Goal: Check status: Check status

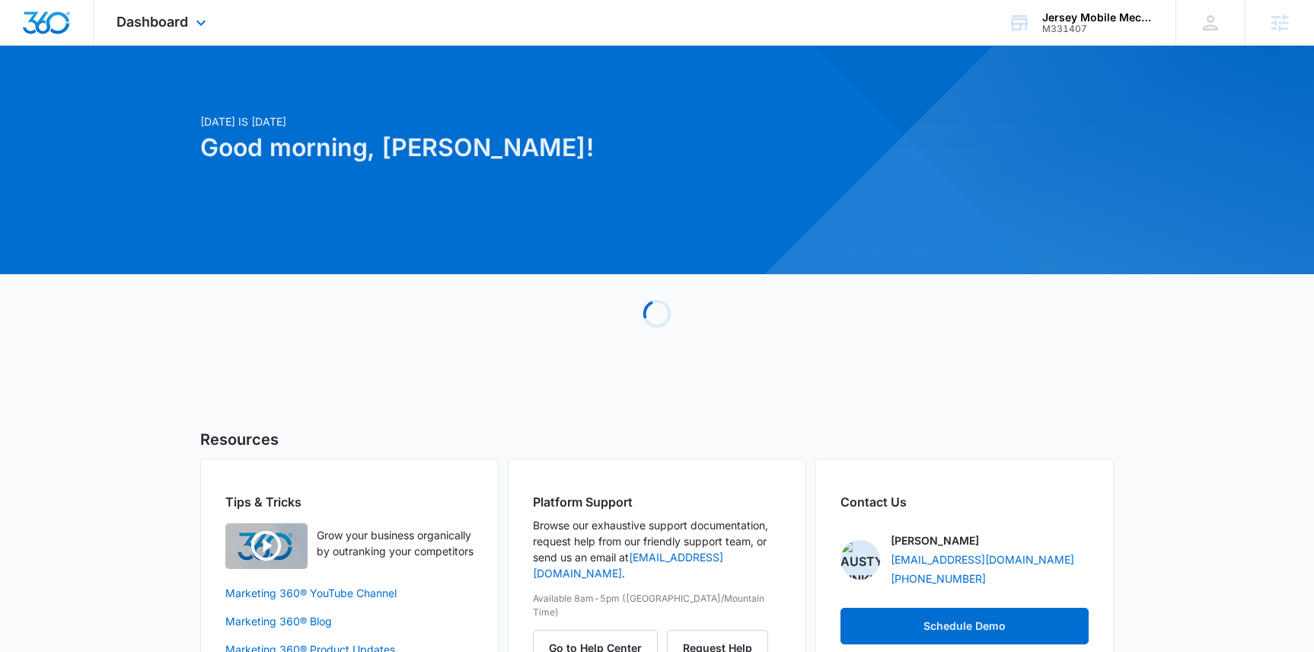
click at [174, 39] on div "Dashboard Apps Reputation Websites Forms CRM Email Social Payments POS Content …" at bounding box center [163, 22] width 139 height 45
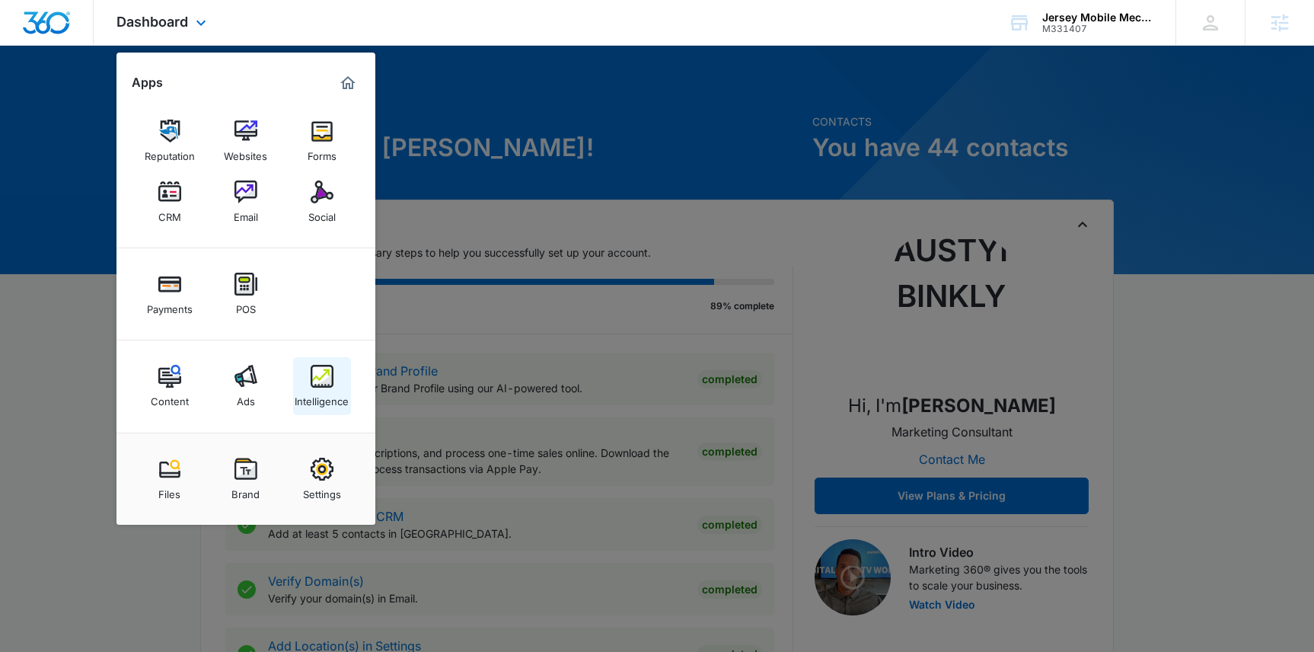
click at [321, 396] on div "Intelligence" at bounding box center [322, 398] width 54 height 20
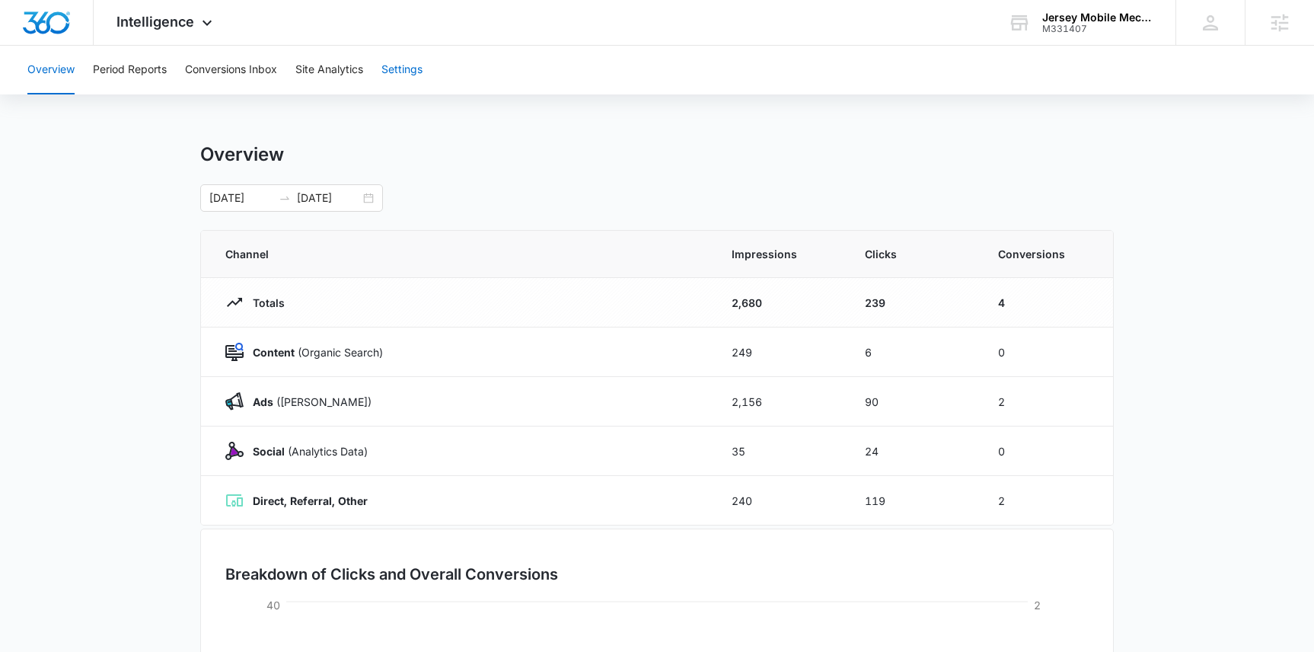
click at [409, 72] on button "Settings" at bounding box center [401, 70] width 41 height 49
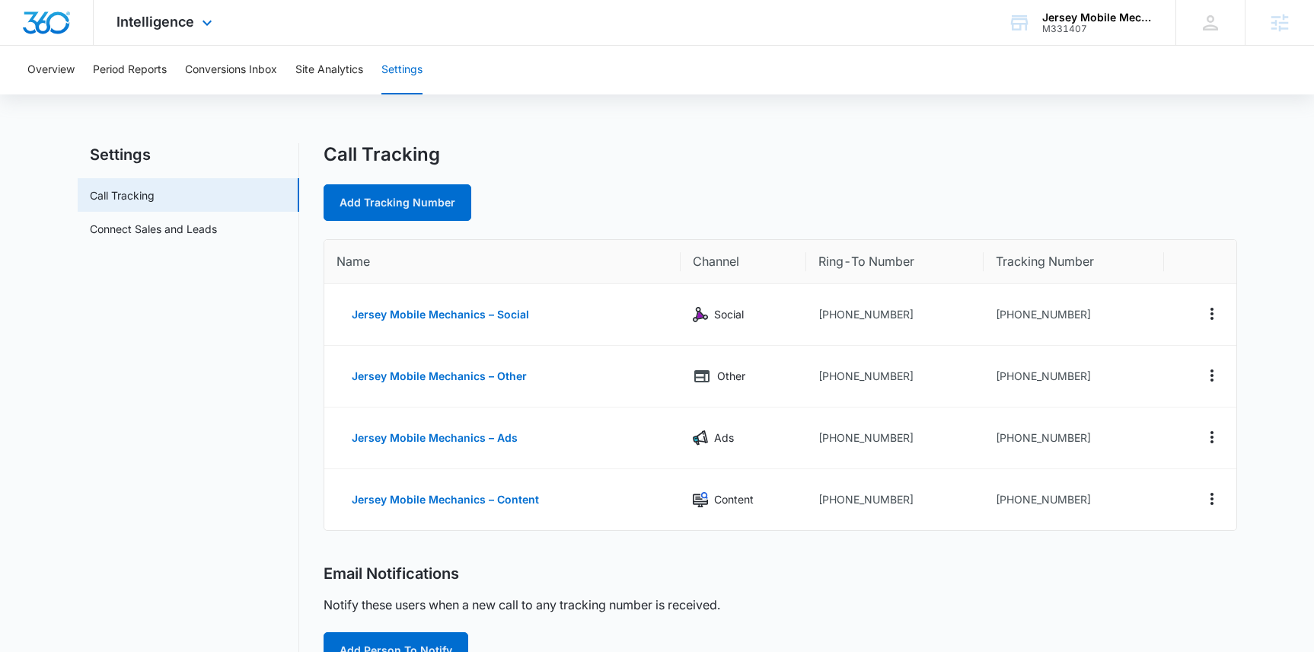
click at [174, 8] on div "Intelligence Apps Reputation Websites Forms CRM Email Social Payments POS Conte…" at bounding box center [166, 22] width 145 height 45
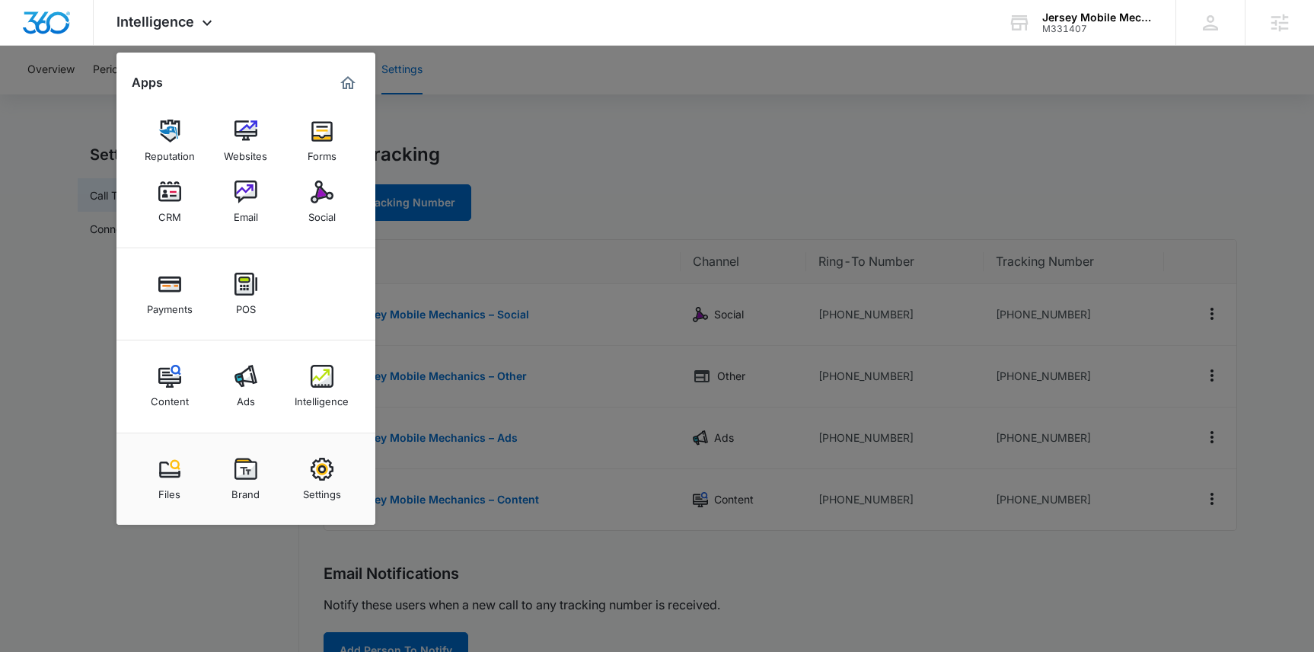
click at [490, 90] on div at bounding box center [657, 326] width 1314 height 652
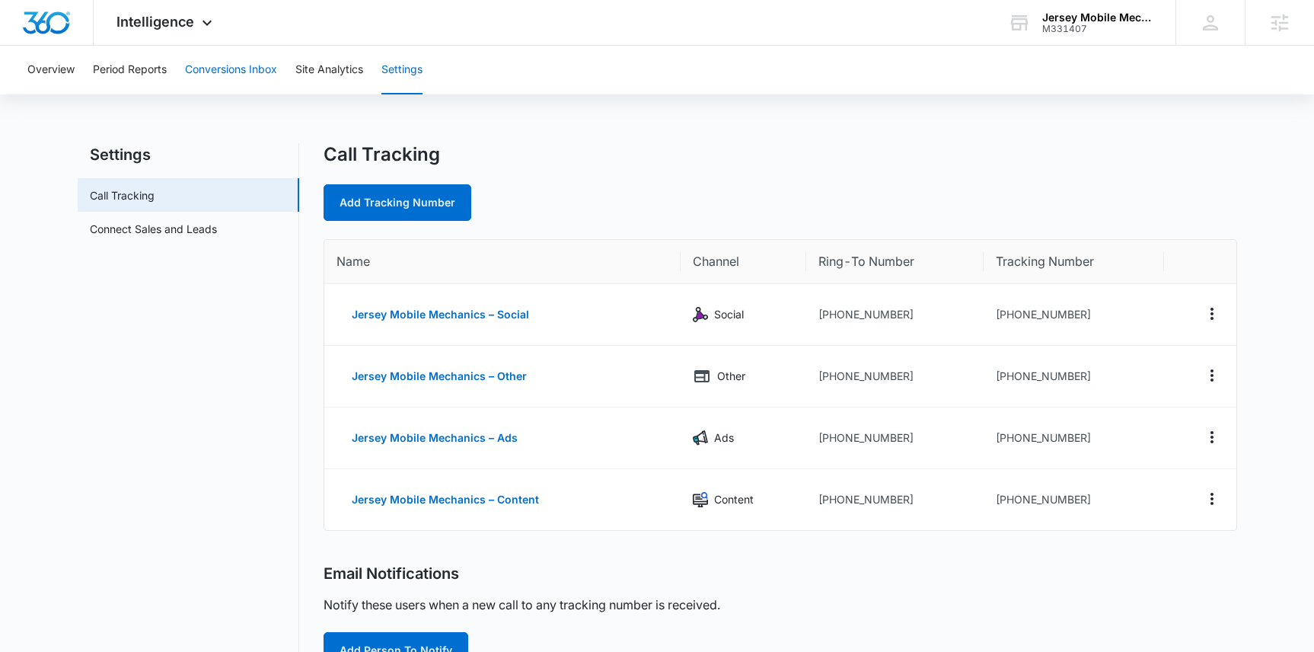
click at [213, 66] on button "Conversions Inbox" at bounding box center [231, 70] width 92 height 49
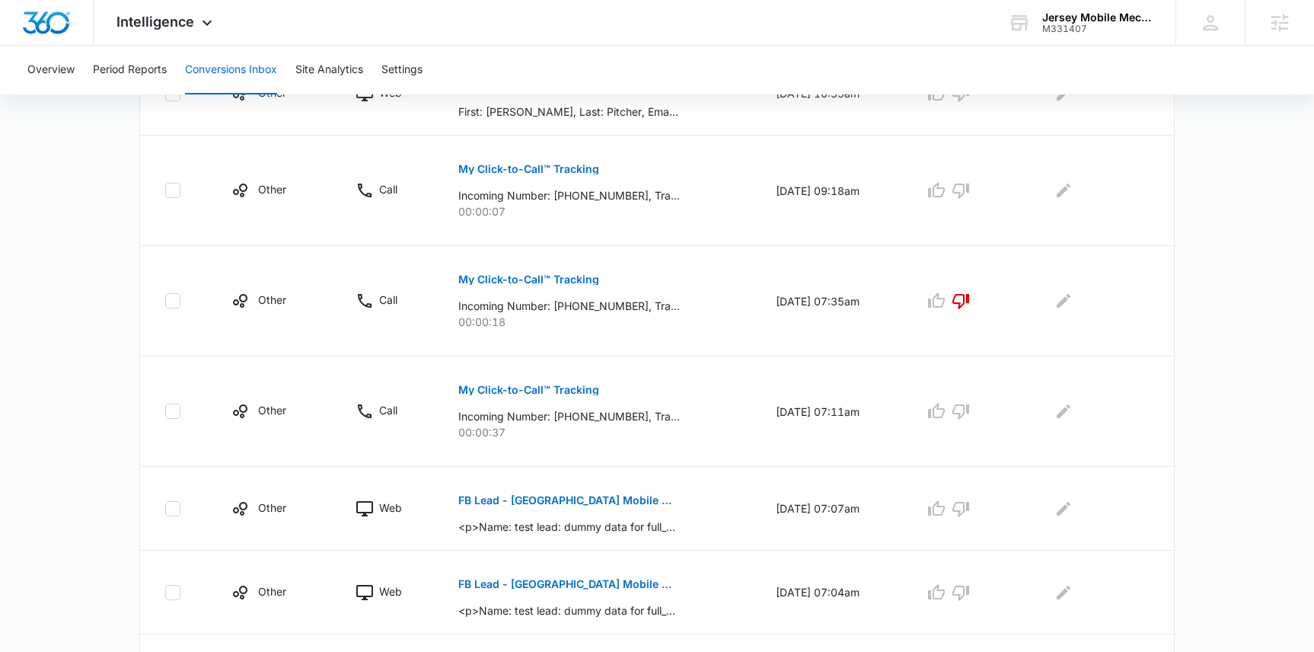
scroll to position [629, 0]
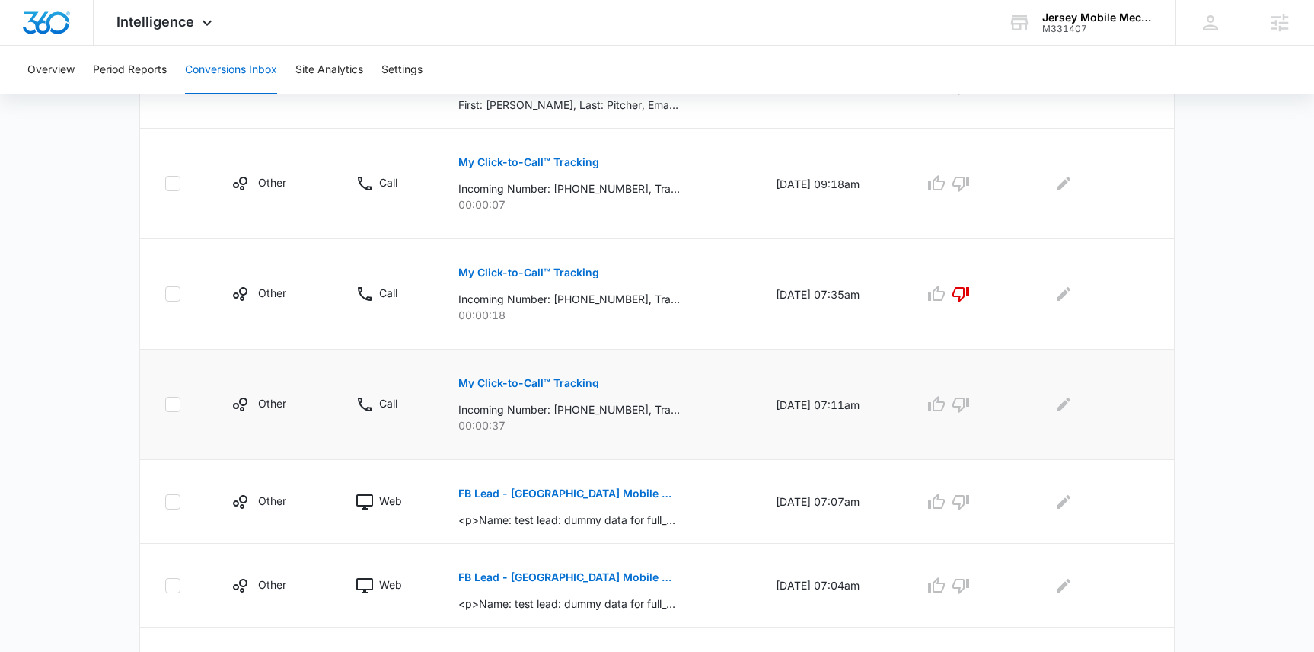
click at [539, 391] on button "My Click-to-Call™ Tracking" at bounding box center [528, 383] width 141 height 37
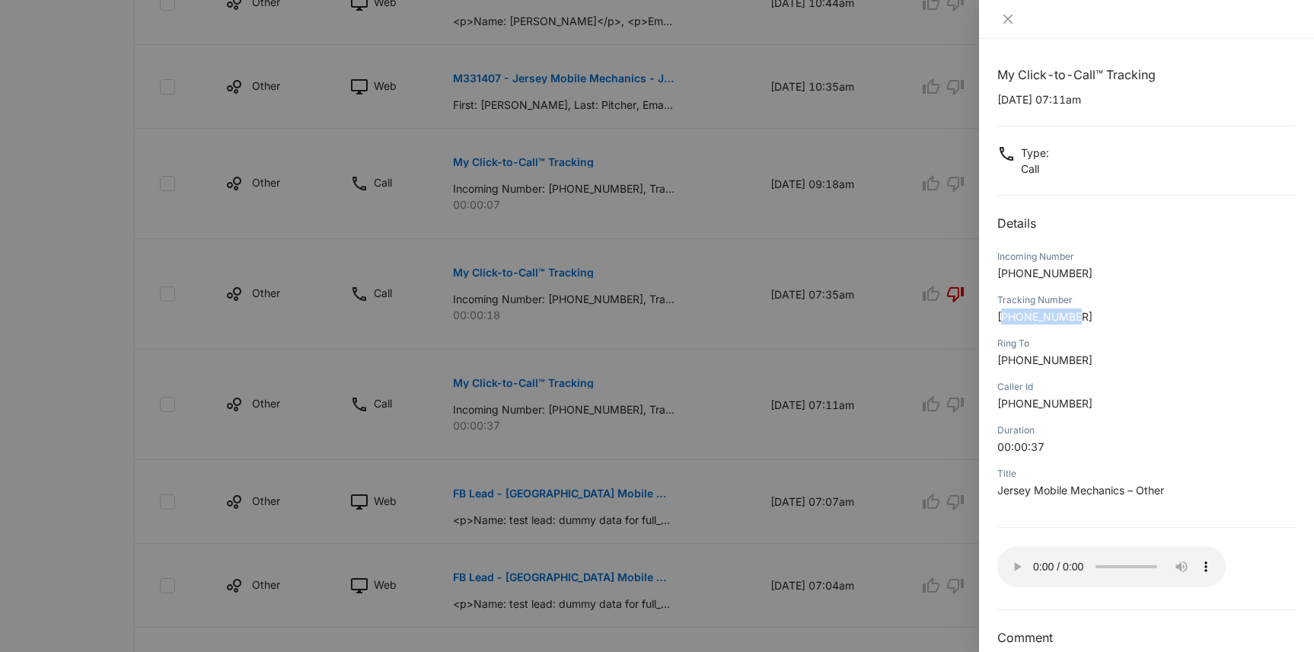
drag, startPoint x: 1088, startPoint y: 317, endPoint x: 1003, endPoint y: 316, distance: 84.5
click at [1003, 316] on p "[PHONE_NUMBER]" at bounding box center [1146, 316] width 298 height 16
drag, startPoint x: 1097, startPoint y: 360, endPoint x: 999, endPoint y: 366, distance: 98.4
click at [999, 366] on p "[PHONE_NUMBER]" at bounding box center [1146, 360] width 298 height 16
click at [1075, 314] on span "[PHONE_NUMBER]" at bounding box center [1044, 316] width 95 height 13
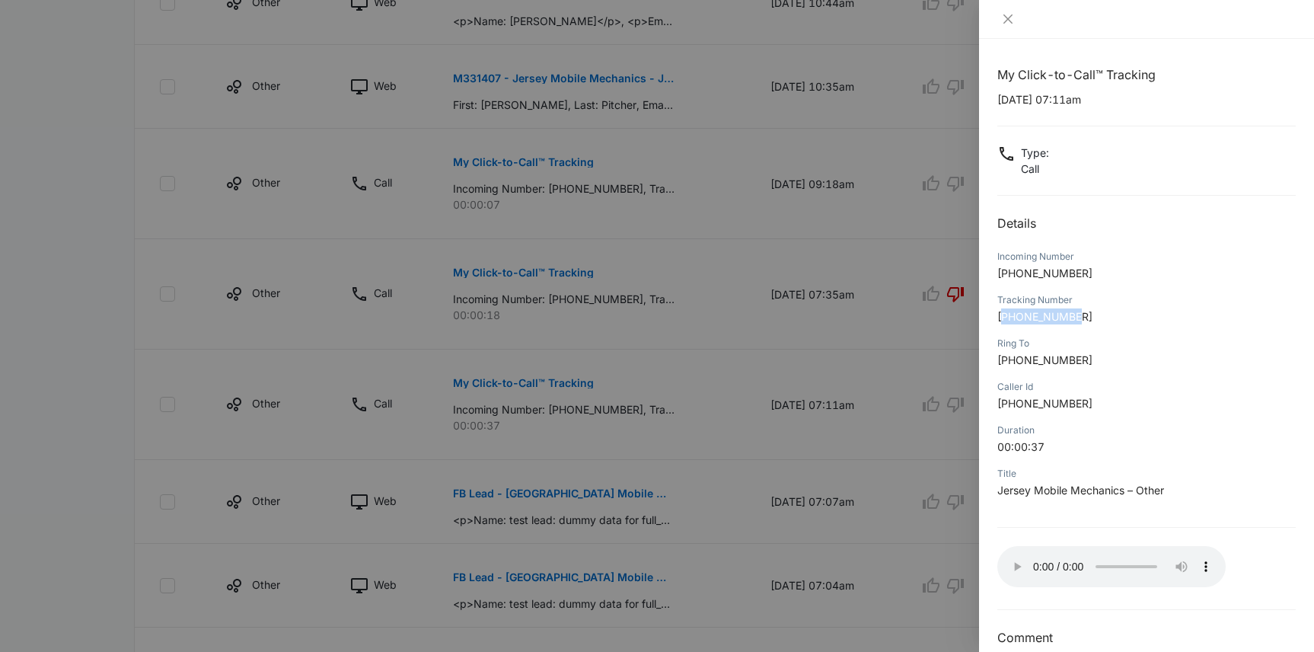
drag, startPoint x: 1089, startPoint y: 314, endPoint x: 1002, endPoint y: 318, distance: 86.9
click at [1002, 318] on p "[PHONE_NUMBER]" at bounding box center [1146, 316] width 298 height 16
click at [1055, 323] on p "[PHONE_NUMBER]" at bounding box center [1146, 316] width 298 height 16
drag, startPoint x: 1054, startPoint y: 312, endPoint x: 1005, endPoint y: 317, distance: 49.7
click at [1005, 317] on span "[PHONE_NUMBER]" at bounding box center [1044, 316] width 95 height 13
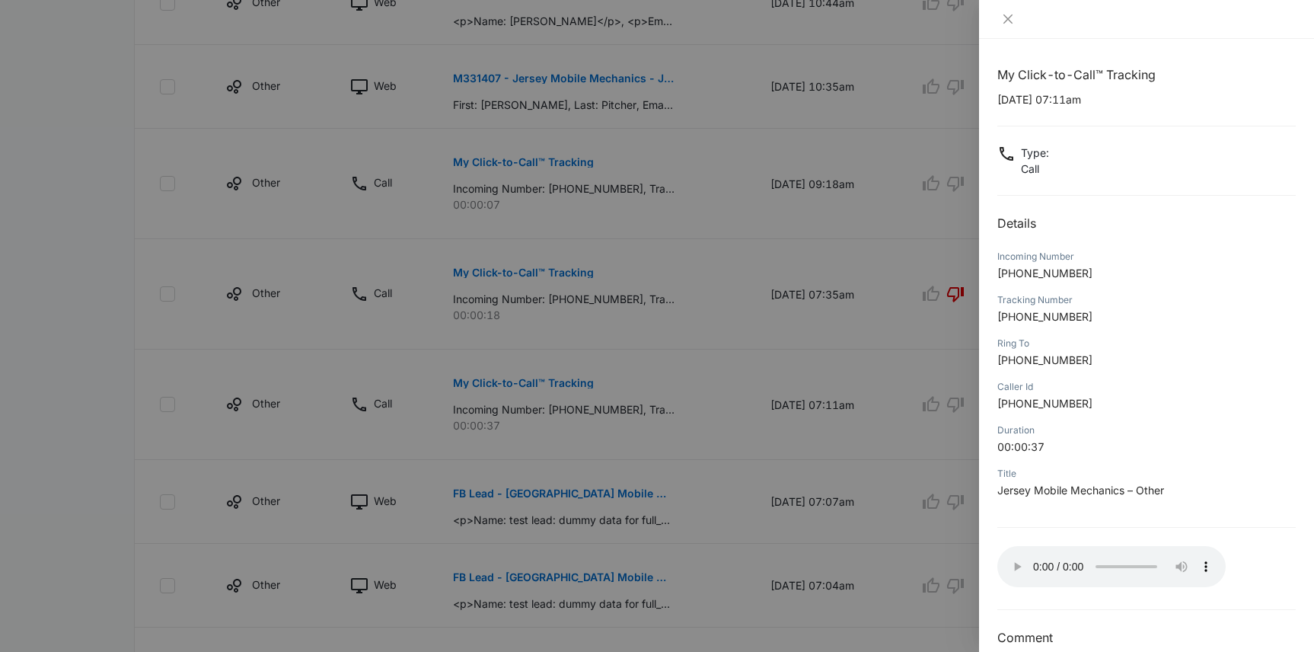
click at [582, 377] on div at bounding box center [657, 326] width 1314 height 652
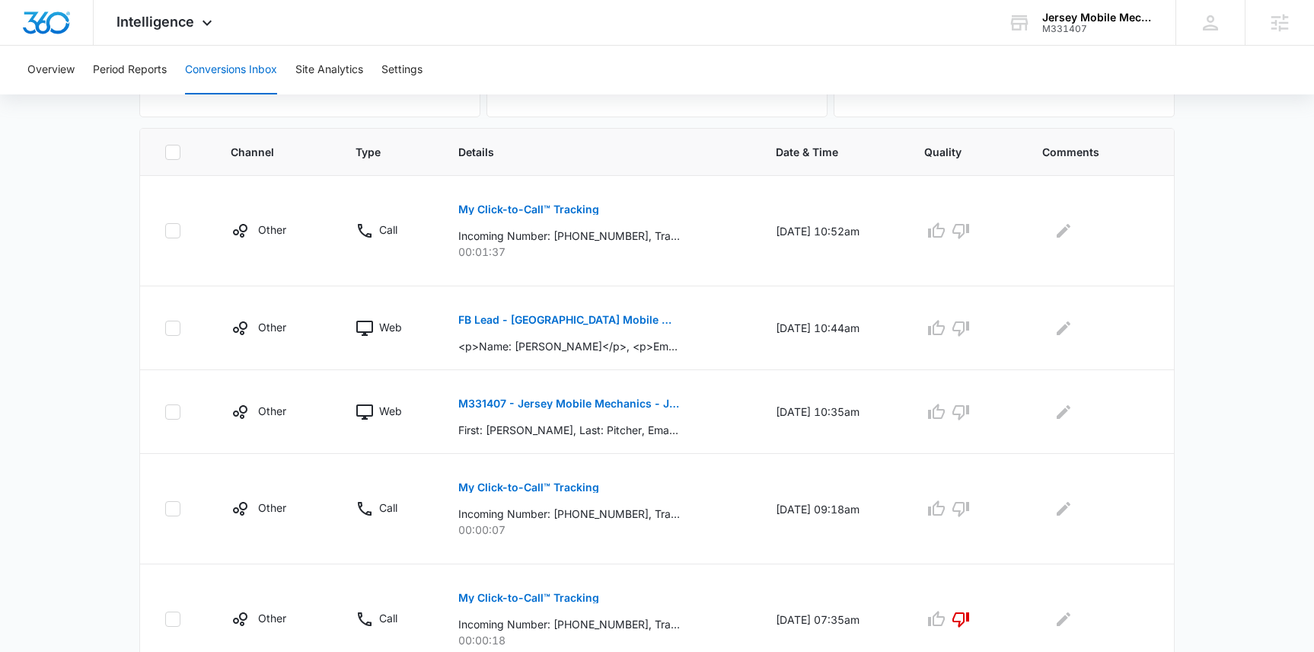
scroll to position [0, 0]
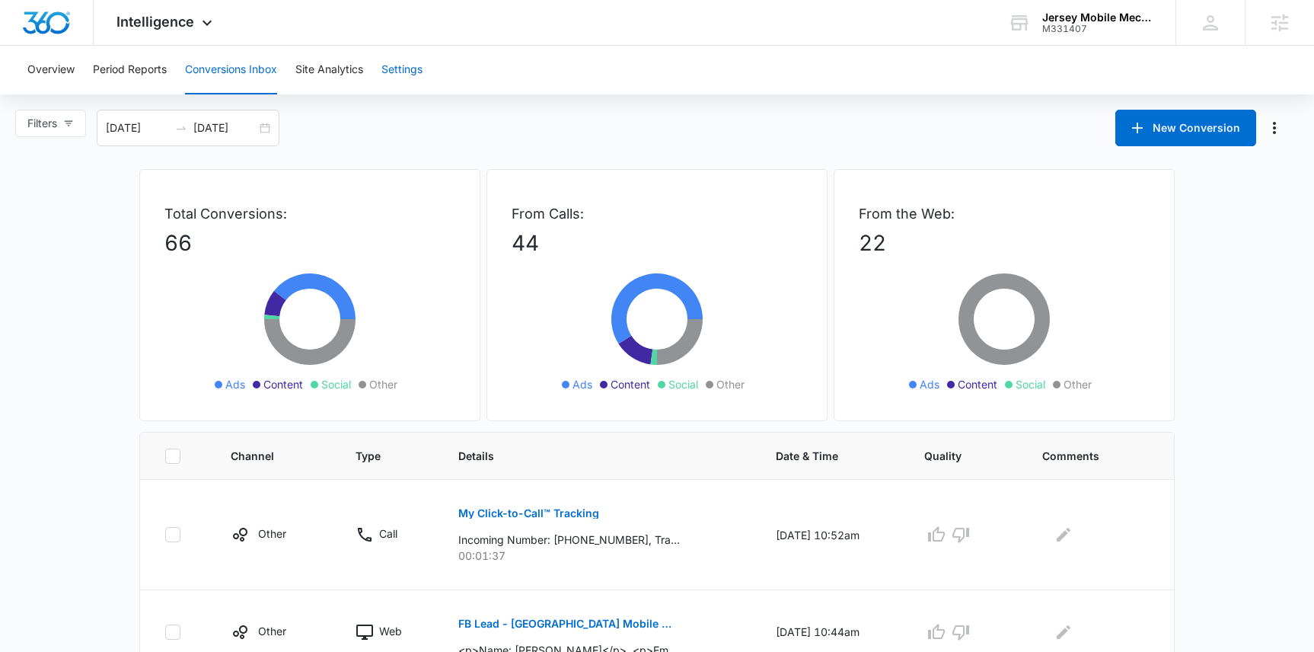
click at [411, 80] on button "Settings" at bounding box center [401, 70] width 41 height 49
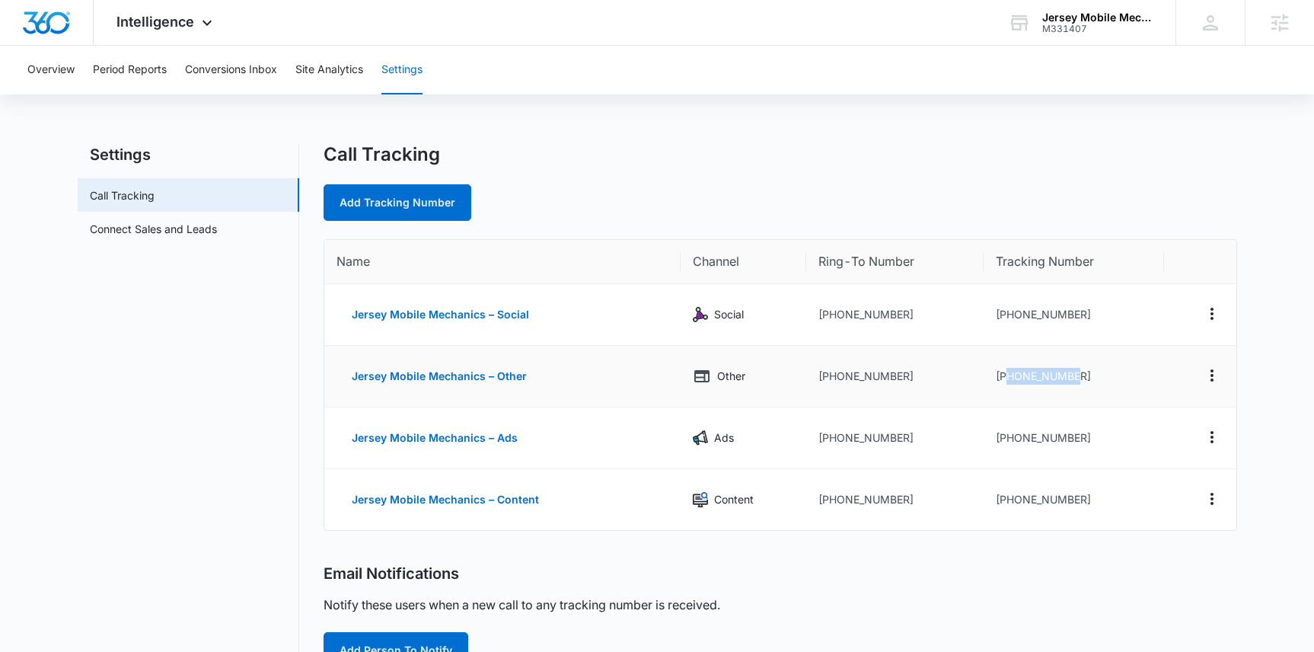
drag, startPoint x: 1057, startPoint y: 375, endPoint x: 1007, endPoint y: 376, distance: 50.3
click at [1007, 376] on td "[PHONE_NUMBER]" at bounding box center [1074, 377] width 180 height 62
drag, startPoint x: 1097, startPoint y: 371, endPoint x: 1007, endPoint y: 375, distance: 89.9
click at [1007, 375] on td "[PHONE_NUMBER]" at bounding box center [1074, 377] width 180 height 62
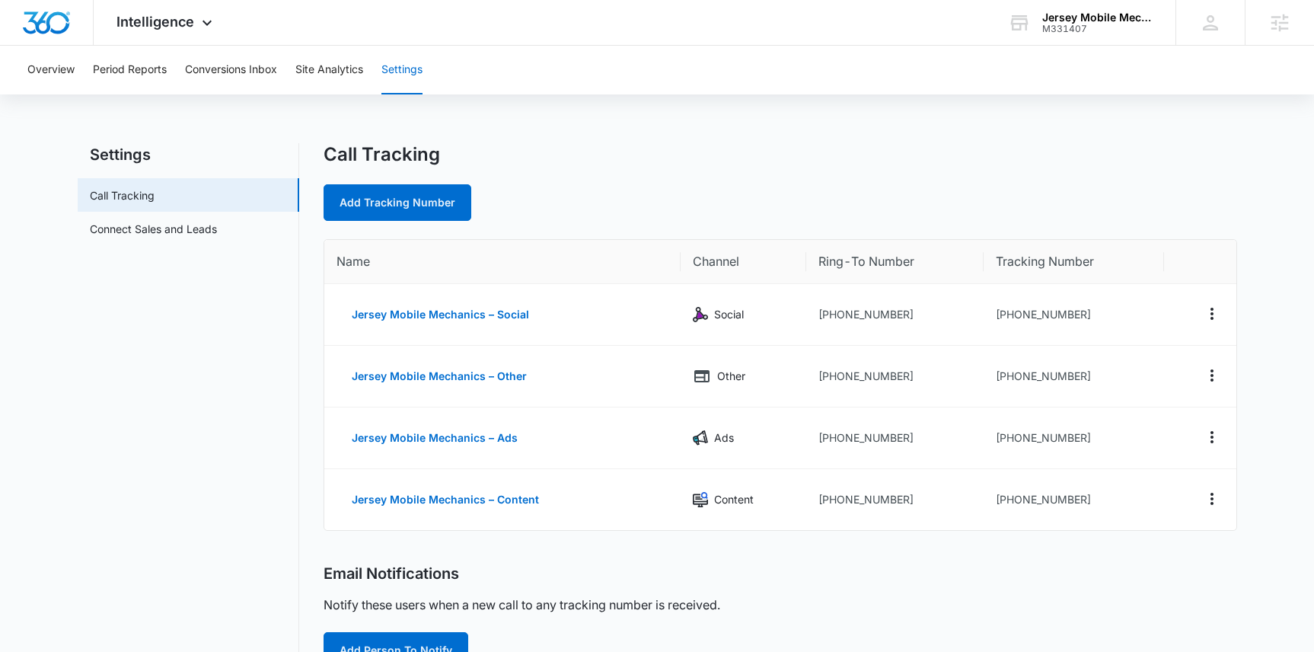
click at [1020, 209] on div "Add Tracking Number" at bounding box center [781, 202] width 914 height 37
